Goal: Task Accomplishment & Management: Manage account settings

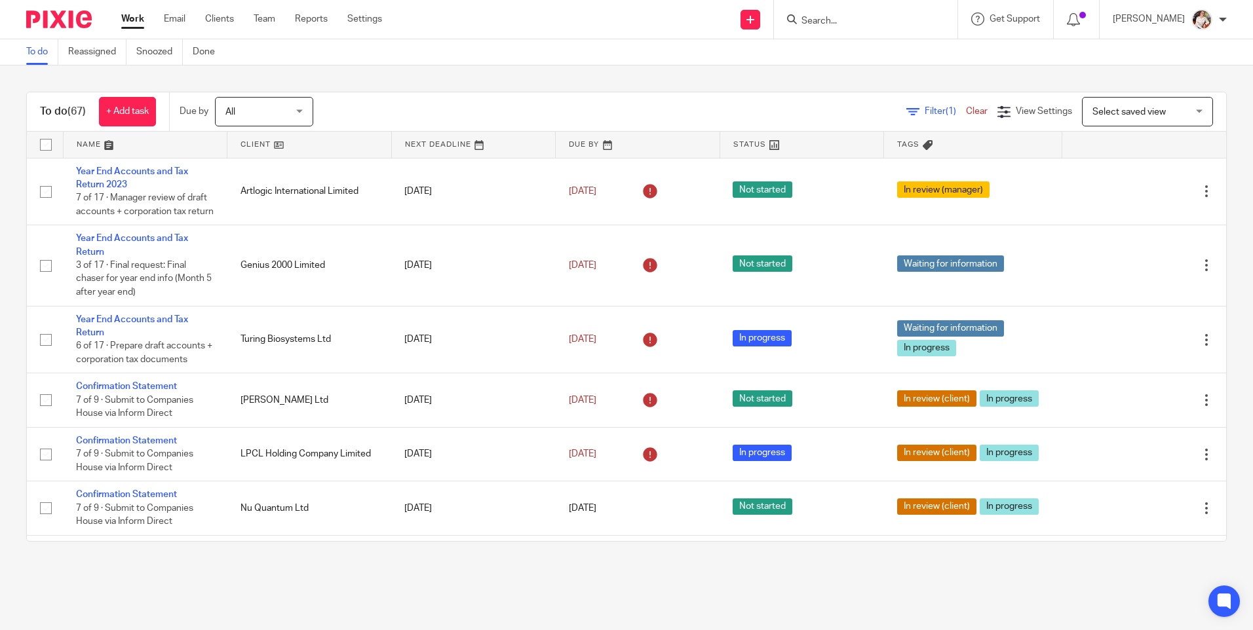
click at [862, 29] on div at bounding box center [865, 19] width 183 height 39
drag, startPoint x: 861, startPoint y: 18, endPoint x: 869, endPoint y: 11, distance: 10.2
click at [864, 17] on input "Search" at bounding box center [859, 22] width 118 height 12
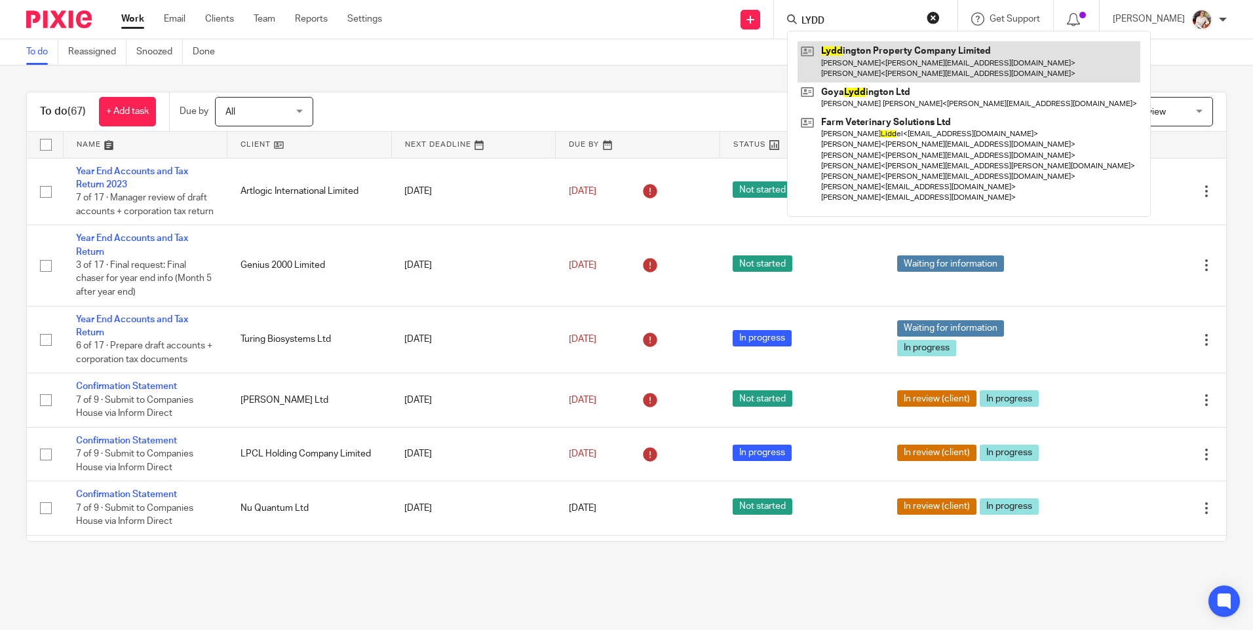
type input "LYDD"
click at [880, 56] on link at bounding box center [968, 61] width 343 height 41
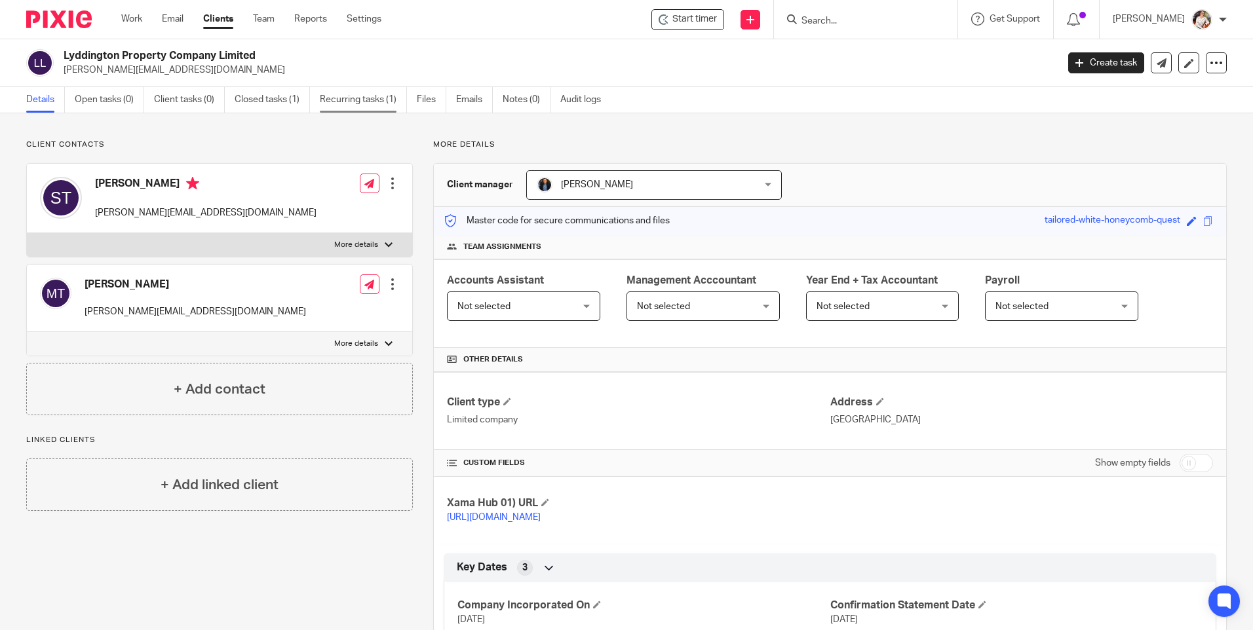
click at [345, 104] on link "Recurring tasks (1)" at bounding box center [363, 100] width 87 height 26
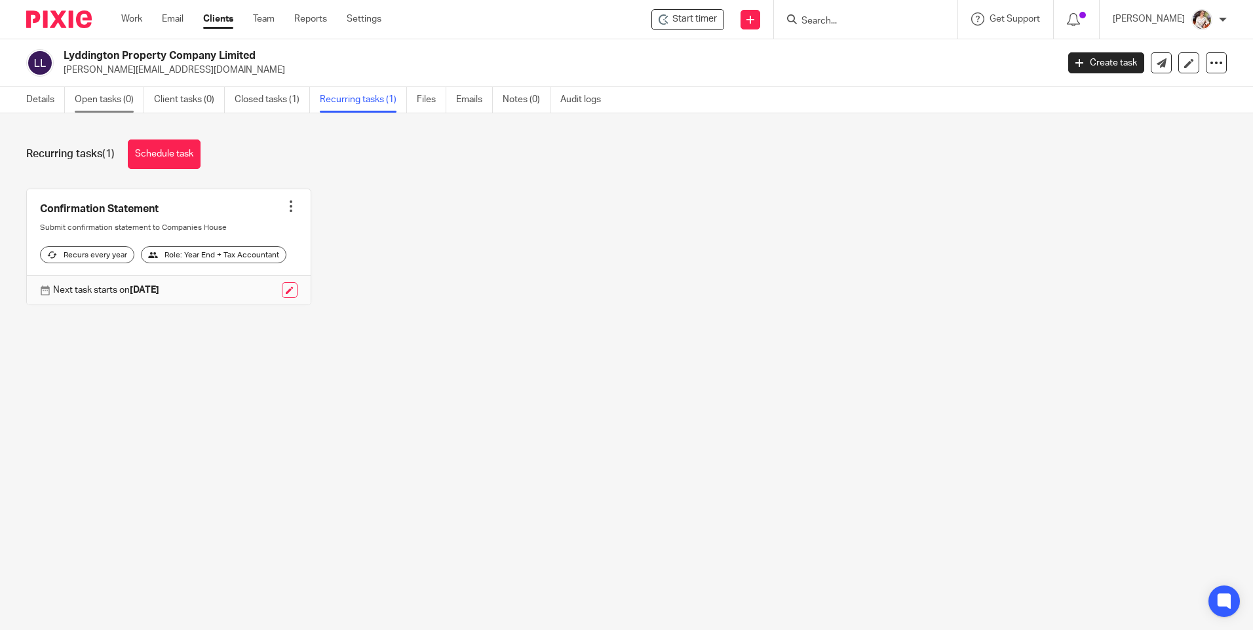
click at [105, 92] on link "Open tasks (0)" at bounding box center [109, 100] width 69 height 26
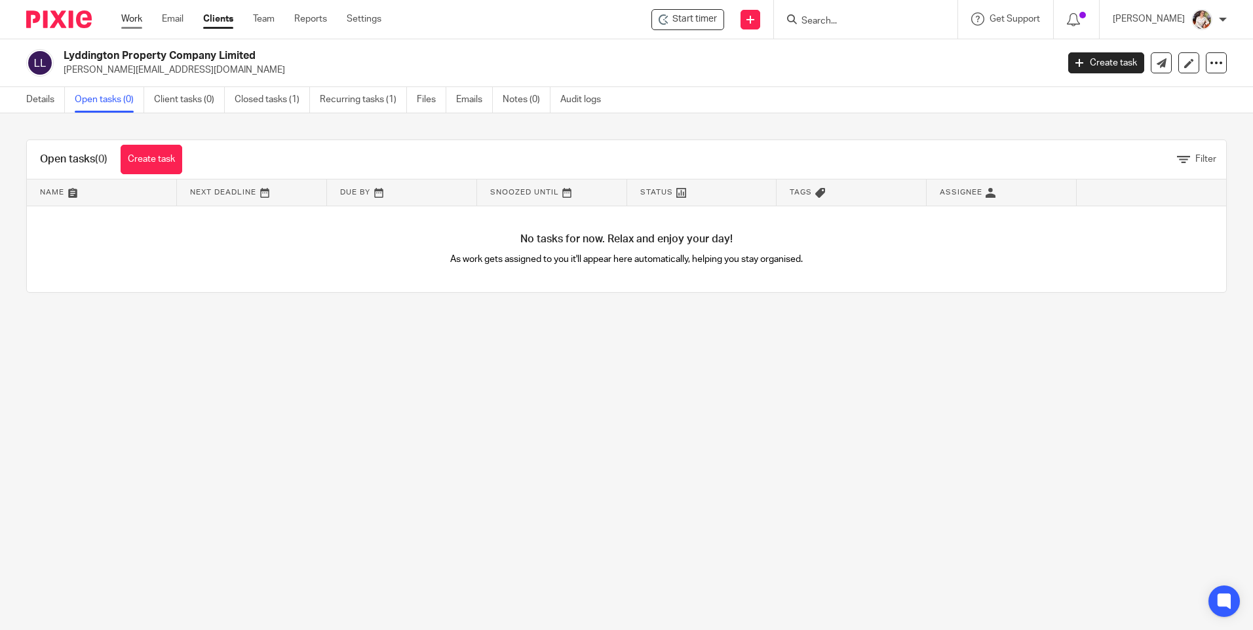
click at [135, 23] on link "Work" at bounding box center [131, 18] width 21 height 13
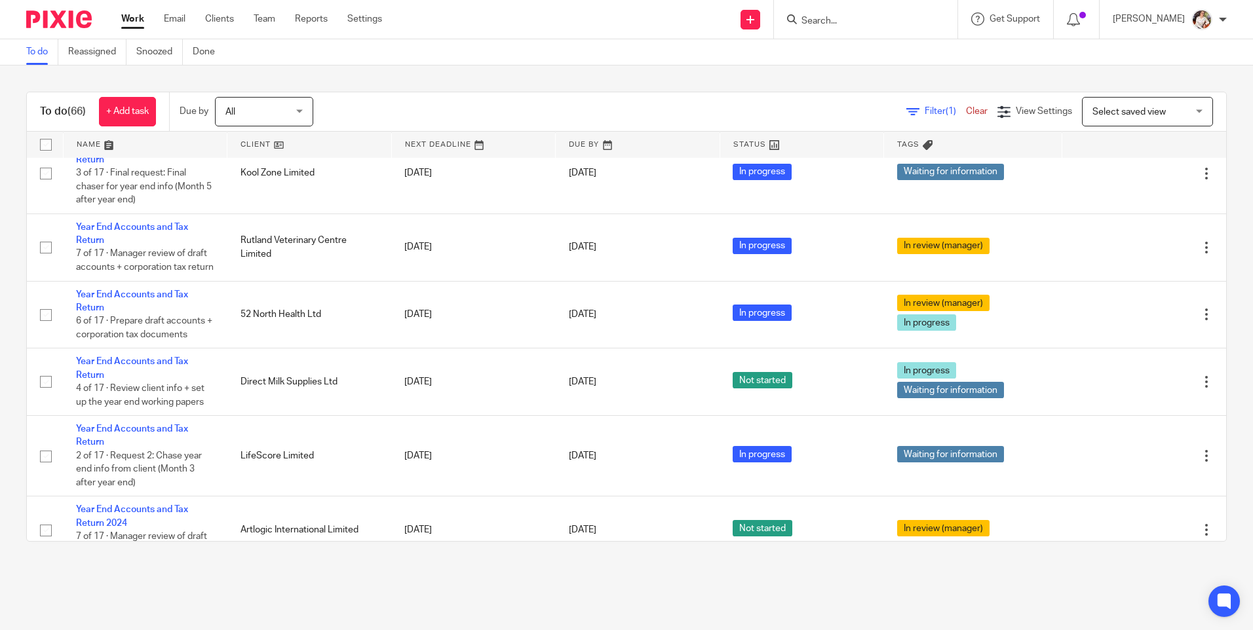
scroll to position [590, 0]
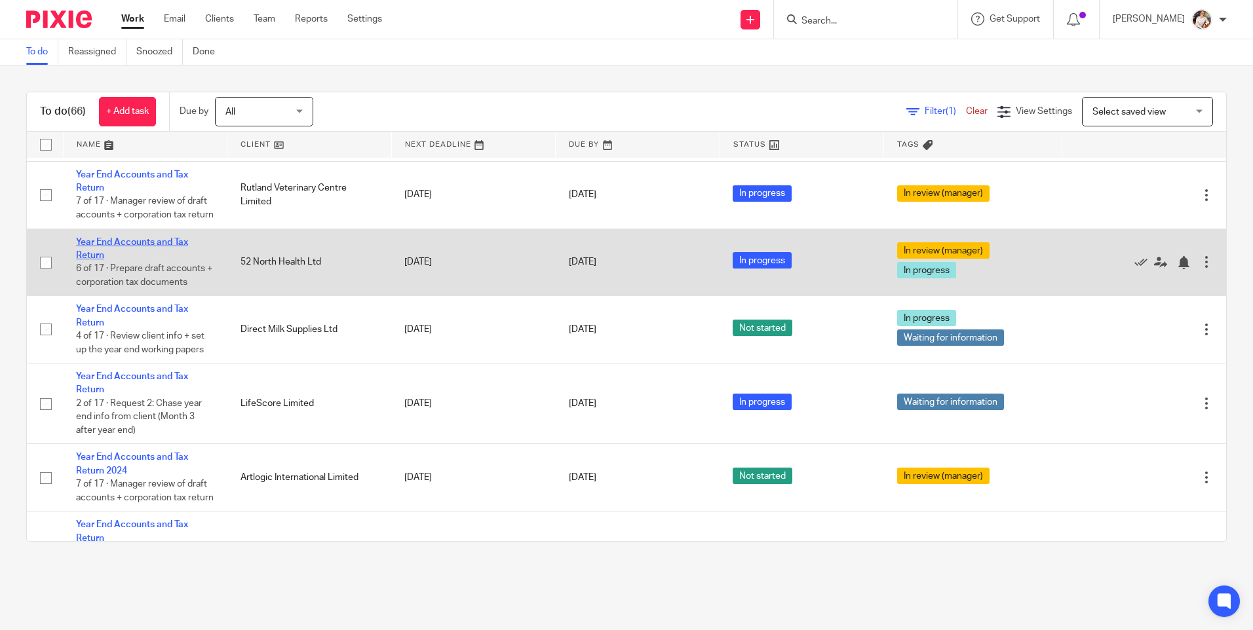
click at [143, 260] on link "Year End Accounts and Tax Return" at bounding box center [132, 249] width 112 height 22
